Goal: Information Seeking & Learning: Learn about a topic

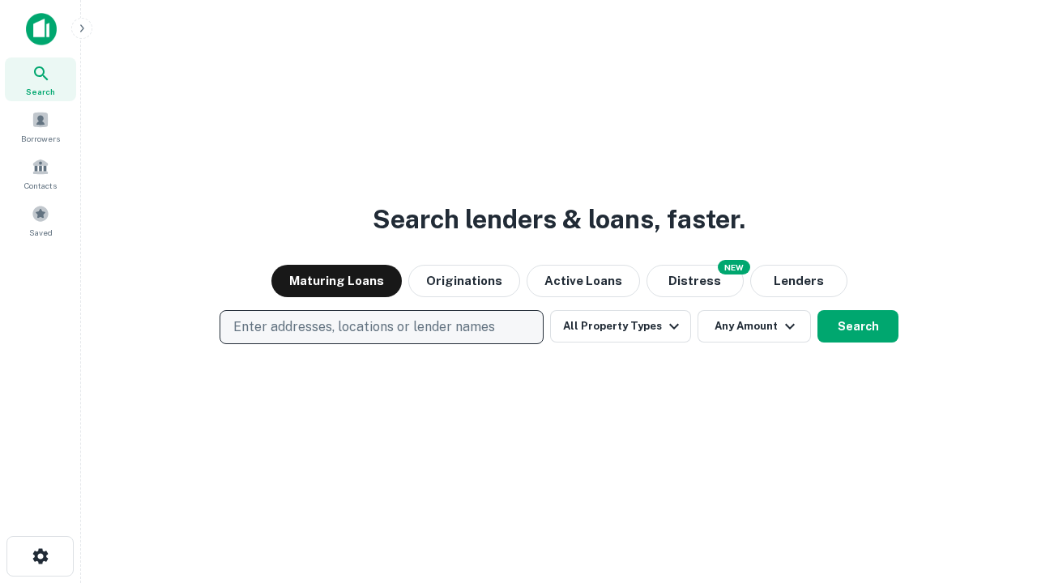
click at [381, 327] on p "Enter addresses, locations or lender names" at bounding box center [364, 327] width 262 height 19
type input "**********"
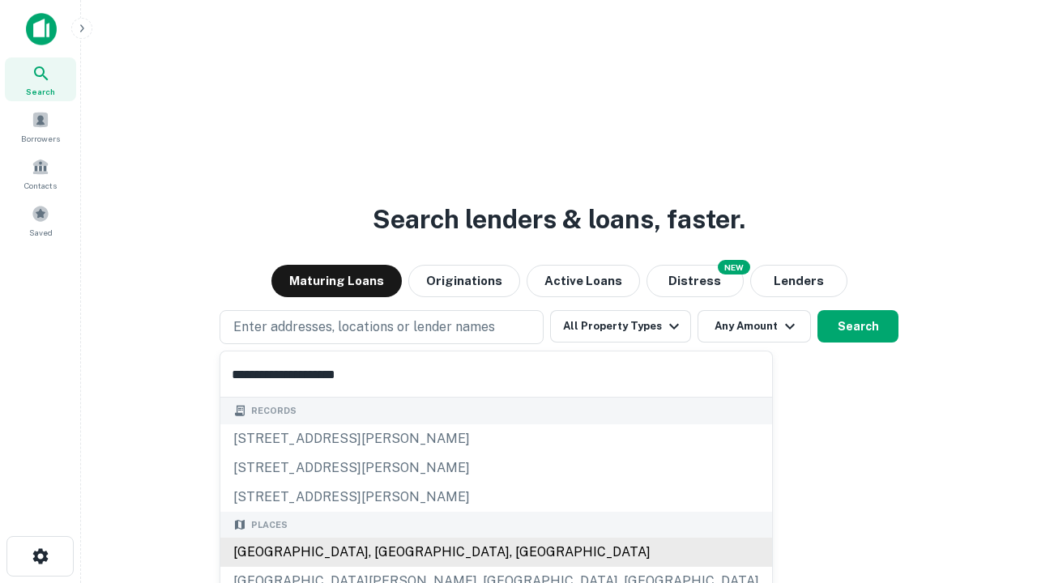
click at [387, 553] on div "[GEOGRAPHIC_DATA], [GEOGRAPHIC_DATA], [GEOGRAPHIC_DATA]" at bounding box center [496, 552] width 552 height 29
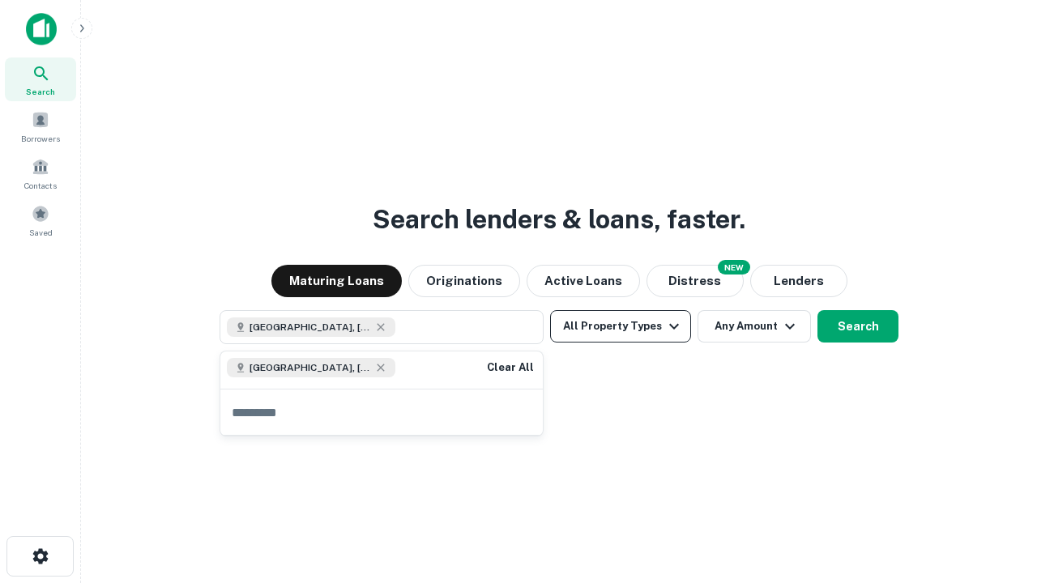
click at [621, 327] on button "All Property Types" at bounding box center [620, 326] width 141 height 32
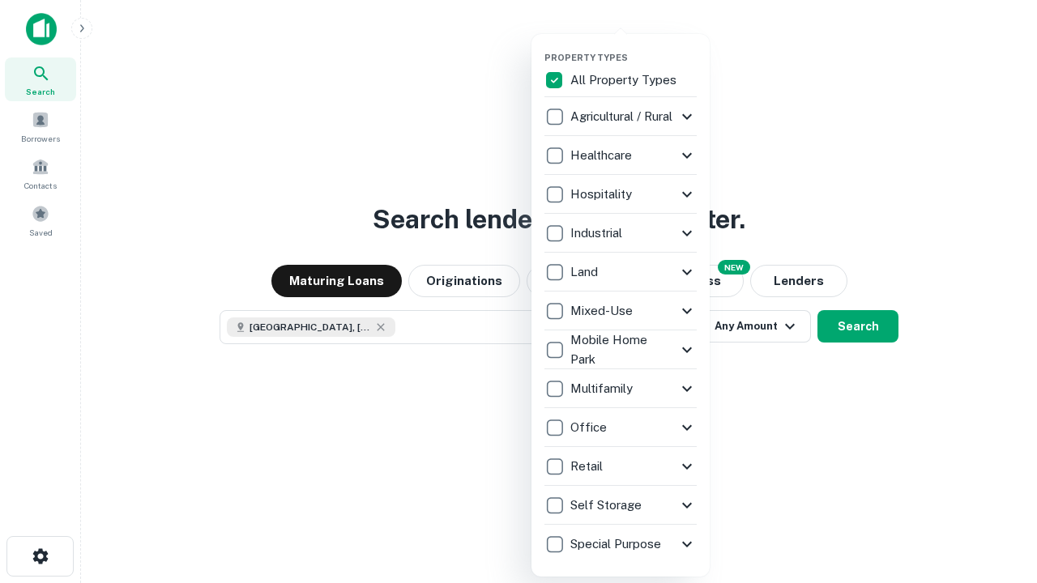
click at [634, 47] on button "button" at bounding box center [633, 47] width 178 height 1
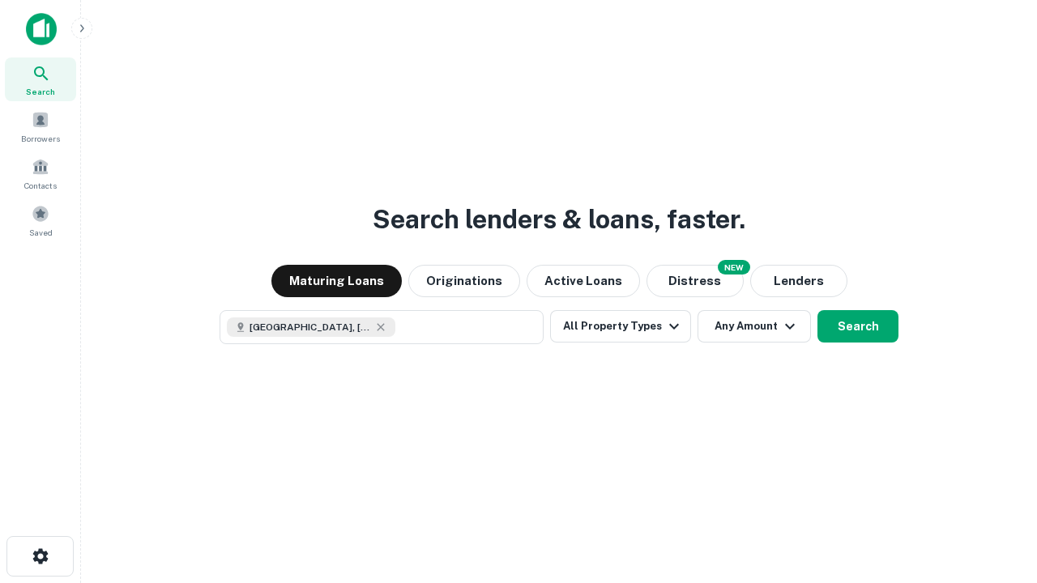
scroll to position [26, 0]
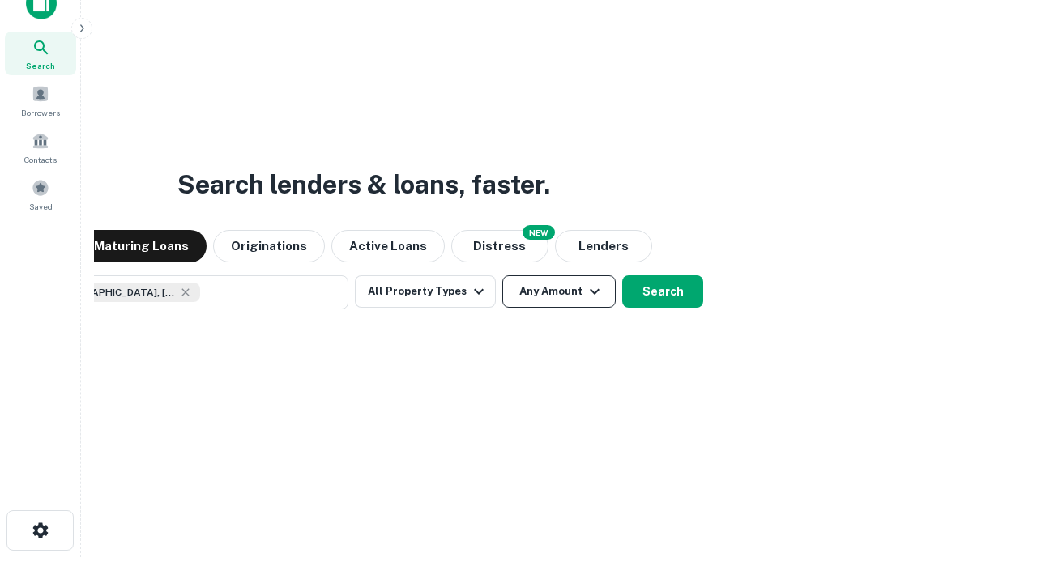
click at [502, 275] on button "Any Amount" at bounding box center [558, 291] width 113 height 32
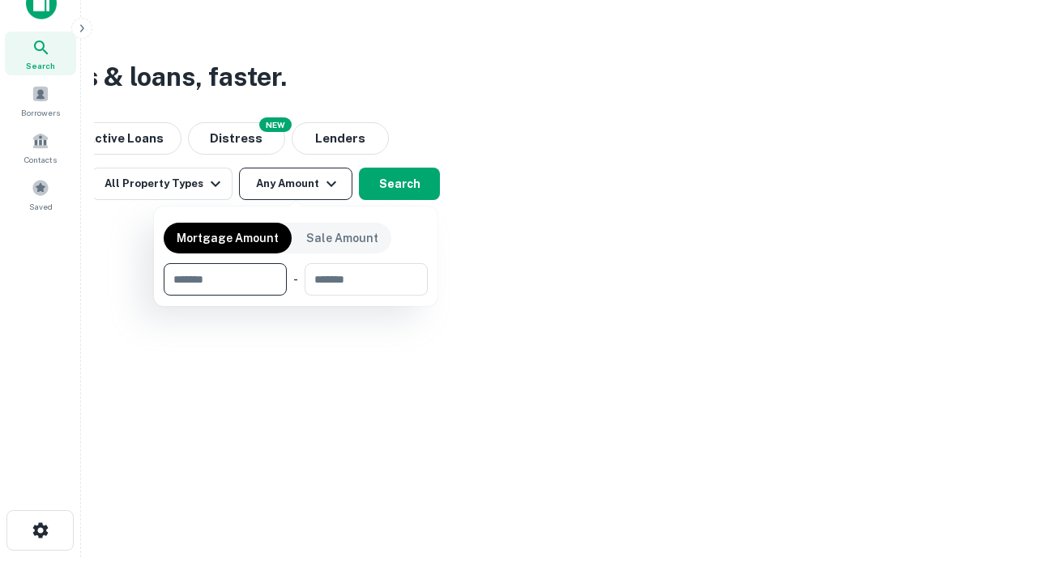
type input "*******"
click at [296, 296] on button "button" at bounding box center [296, 296] width 264 height 1
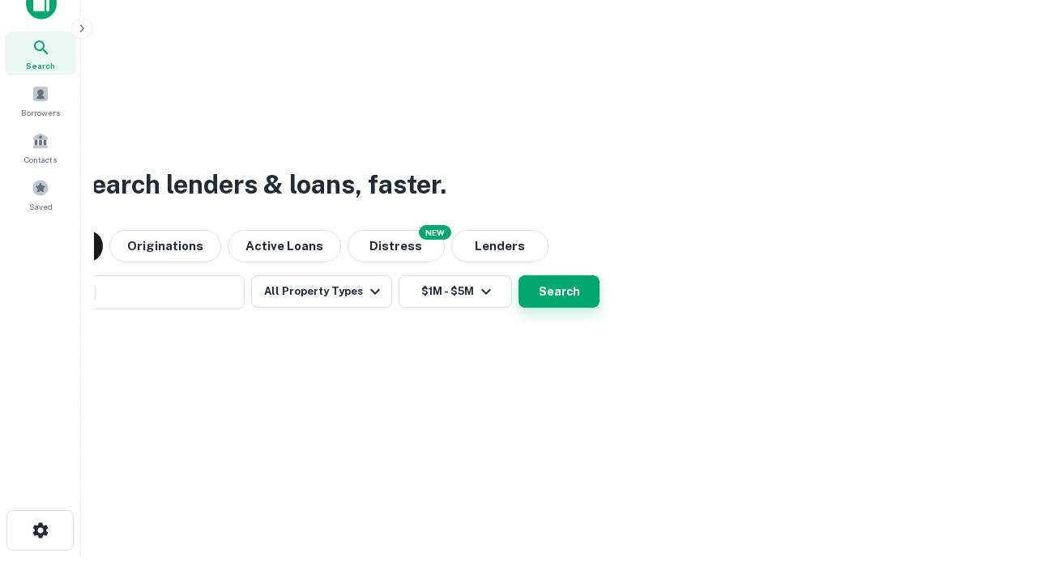
click at [519, 275] on button "Search" at bounding box center [559, 291] width 81 height 32
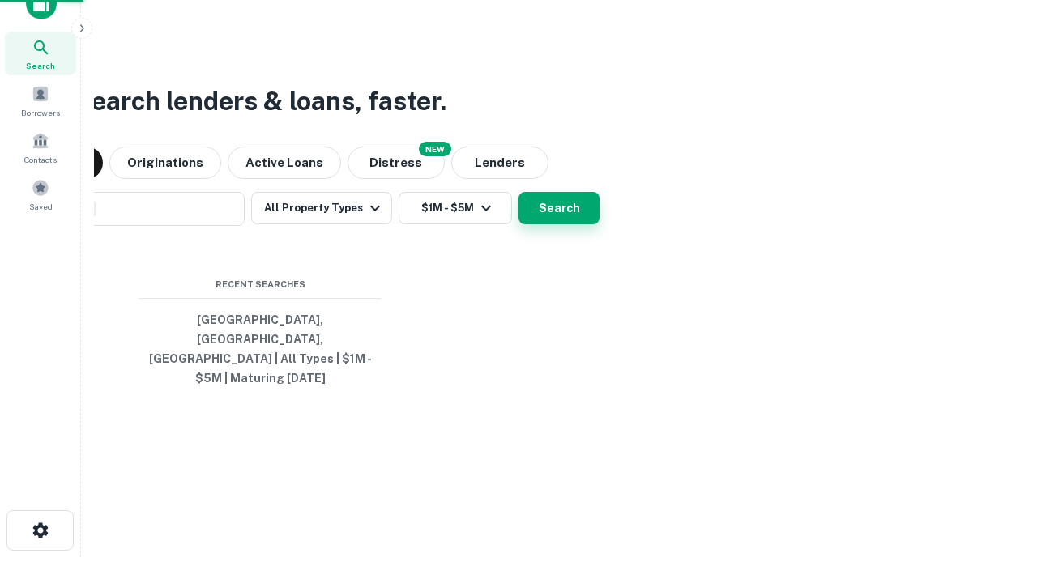
scroll to position [53, 459]
